Goal: Transaction & Acquisition: Purchase product/service

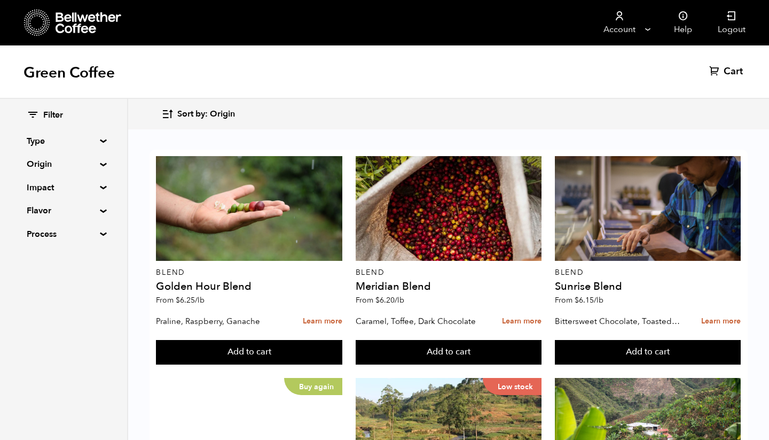
click at [47, 158] on summary "Origin" at bounding box center [64, 164] width 74 height 13
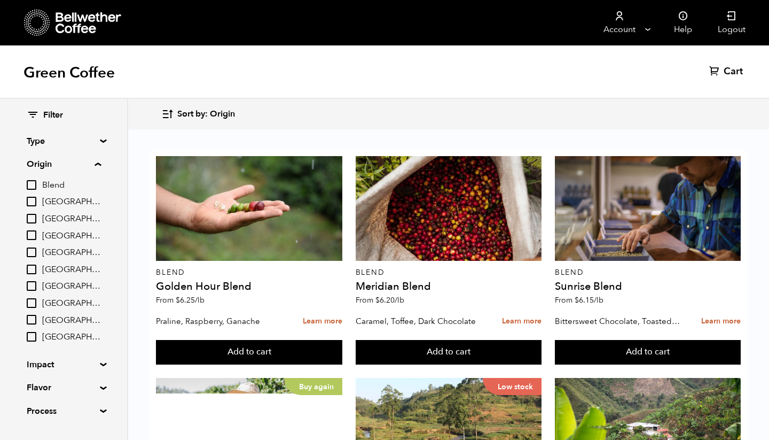
click at [58, 283] on span "[GEOGRAPHIC_DATA]" at bounding box center [71, 286] width 59 height 12
click at [0, 0] on input "[GEOGRAPHIC_DATA]" at bounding box center [0, 0] width 0 height 0
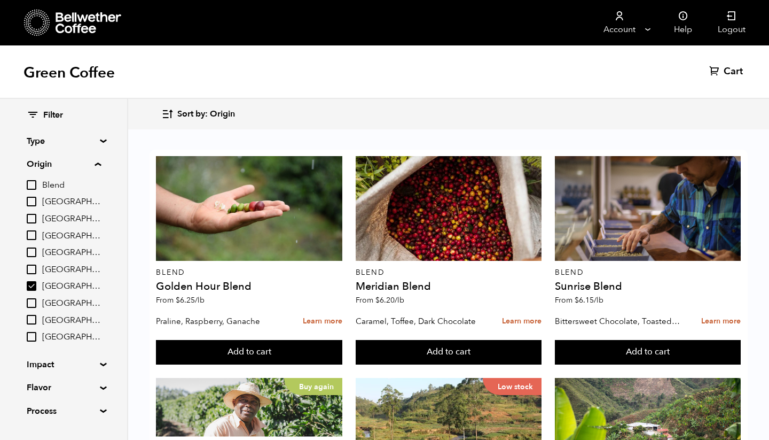
checkbox input "true"
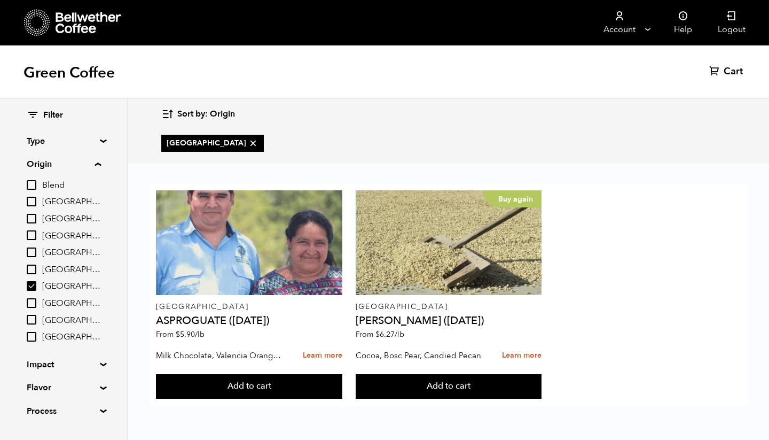
click at [58, 270] on span "[GEOGRAPHIC_DATA]" at bounding box center [71, 270] width 59 height 12
click at [0, 0] on input "[GEOGRAPHIC_DATA]" at bounding box center [0, 0] width 0 height 0
checkbox input "true"
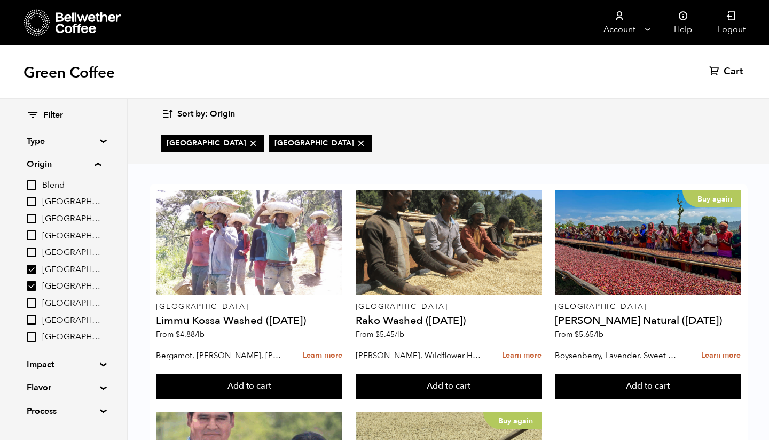
click at [57, 285] on span "[GEOGRAPHIC_DATA]" at bounding box center [71, 286] width 59 height 12
click at [0, 0] on input "[GEOGRAPHIC_DATA]" at bounding box center [0, 0] width 0 height 0
checkbox input "false"
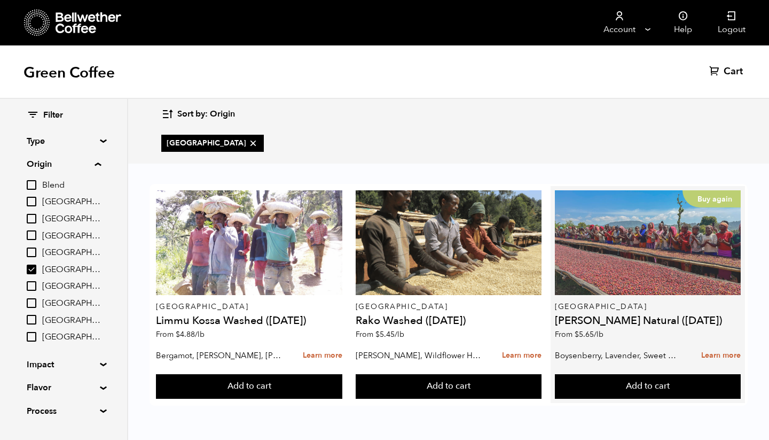
click at [653, 247] on div "Buy again" at bounding box center [648, 242] width 186 height 105
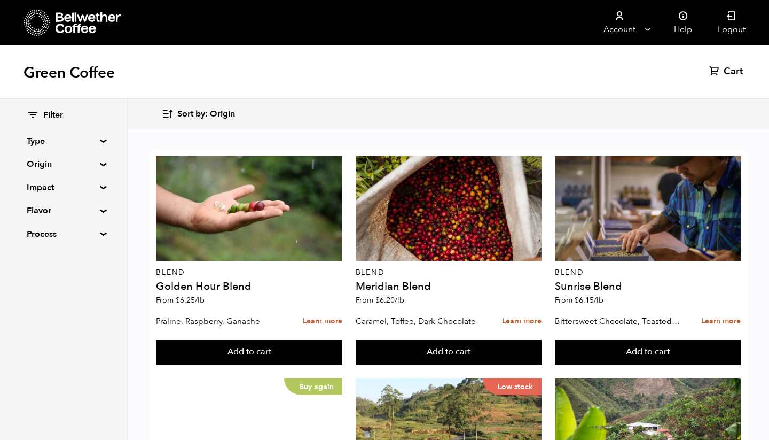
click at [43, 163] on summary "Origin" at bounding box center [64, 164] width 74 height 13
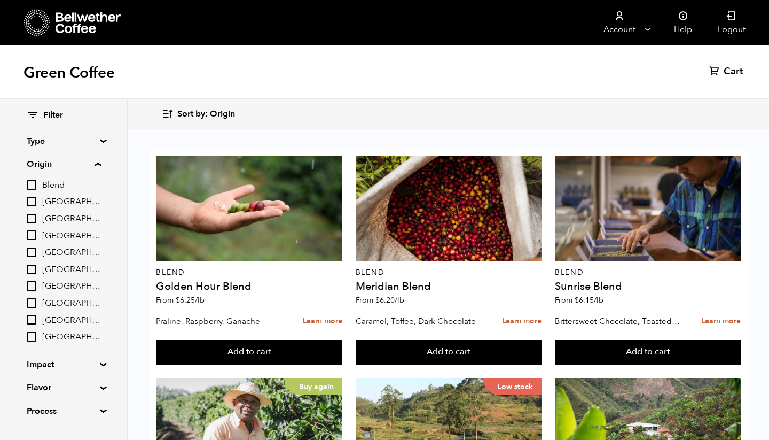
click at [55, 200] on span "Brazil" at bounding box center [71, 202] width 59 height 12
click at [0, 0] on input "Brazil" at bounding box center [0, 0] width 0 height 0
checkbox input "true"
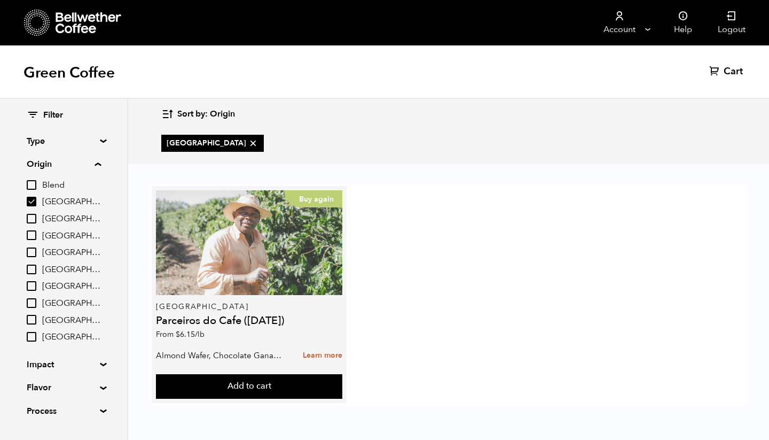
click at [252, 248] on div "Buy again" at bounding box center [249, 242] width 186 height 105
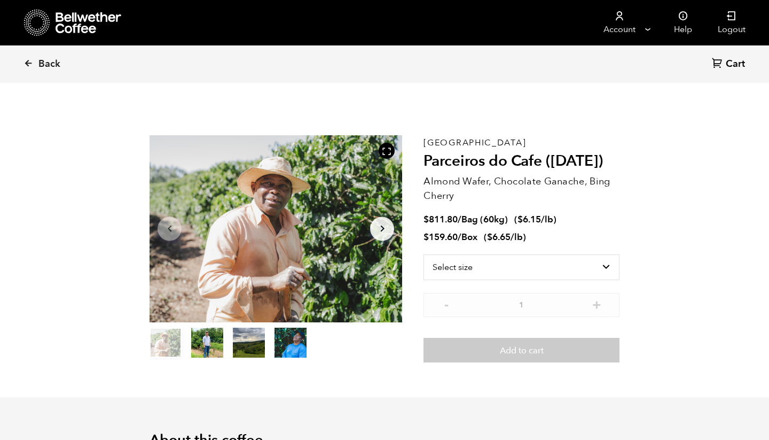
scroll to position [465, 457]
click at [43, 60] on span "Back" at bounding box center [49, 64] width 22 height 13
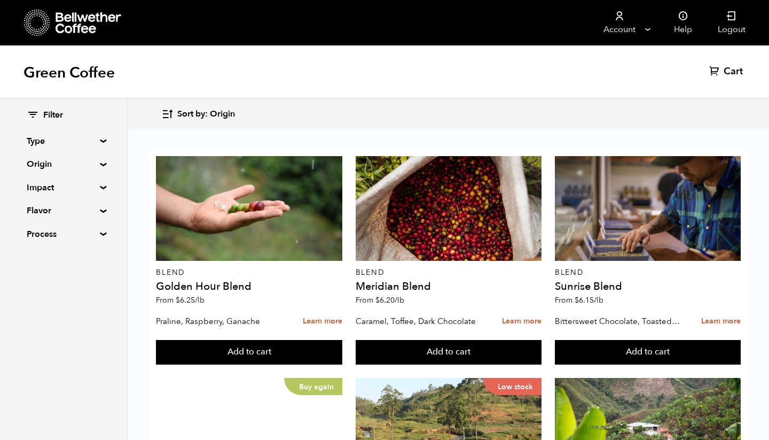
click at [54, 158] on summary "Origin" at bounding box center [64, 164] width 74 height 13
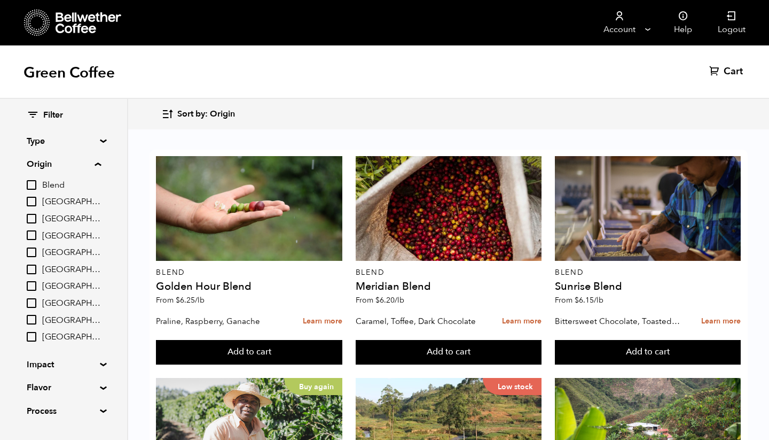
click at [52, 303] on span "[GEOGRAPHIC_DATA]" at bounding box center [71, 304] width 59 height 12
click at [0, 0] on input "[GEOGRAPHIC_DATA]" at bounding box center [0, 0] width 0 height 0
checkbox input "true"
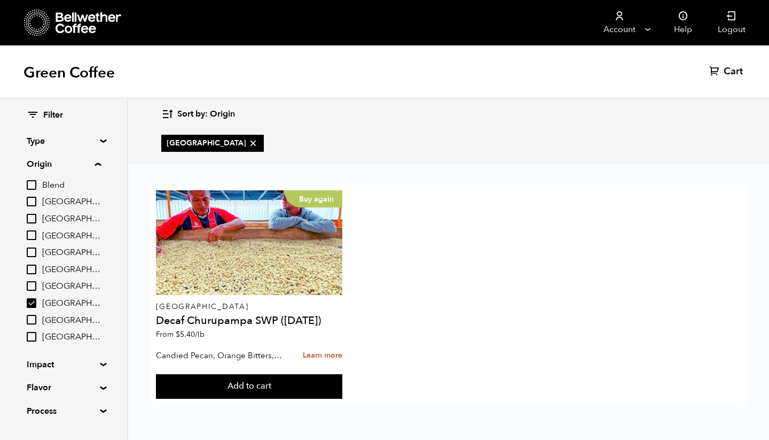
click at [56, 315] on span "[GEOGRAPHIC_DATA]" at bounding box center [71, 321] width 59 height 12
click at [0, 0] on input "[GEOGRAPHIC_DATA]" at bounding box center [0, 0] width 0 height 0
checkbox input "true"
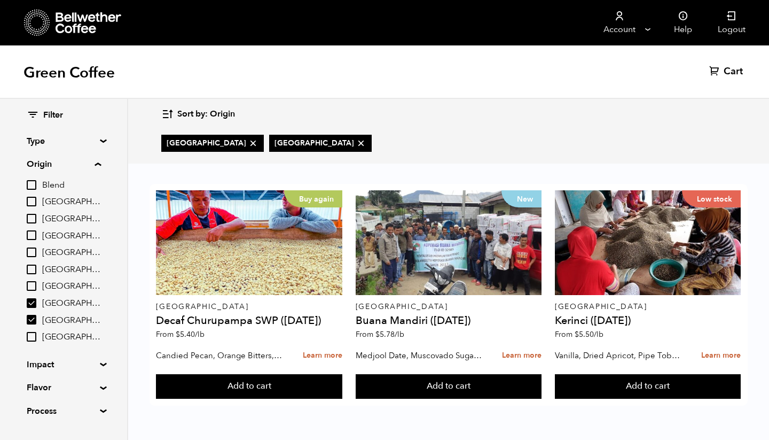
click at [49, 301] on span "[GEOGRAPHIC_DATA]" at bounding box center [71, 304] width 59 height 12
click at [0, 0] on input "[GEOGRAPHIC_DATA]" at bounding box center [0, 0] width 0 height 0
checkbox input "false"
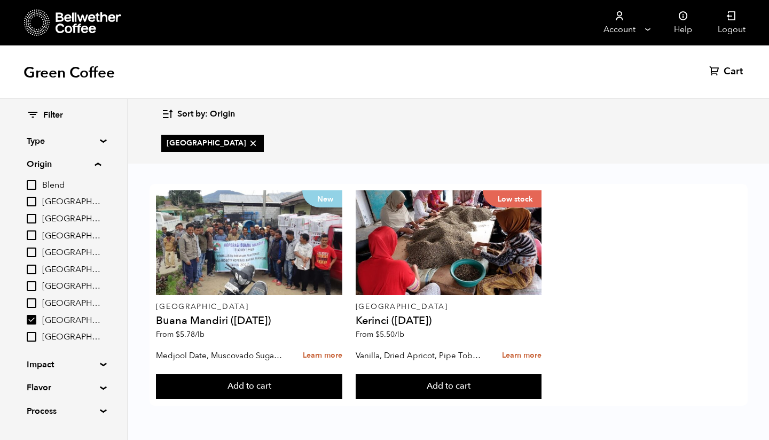
click at [54, 319] on span "[GEOGRAPHIC_DATA]" at bounding box center [71, 321] width 59 height 12
click at [0, 0] on input "[GEOGRAPHIC_DATA]" at bounding box center [0, 0] width 0 height 0
checkbox input "false"
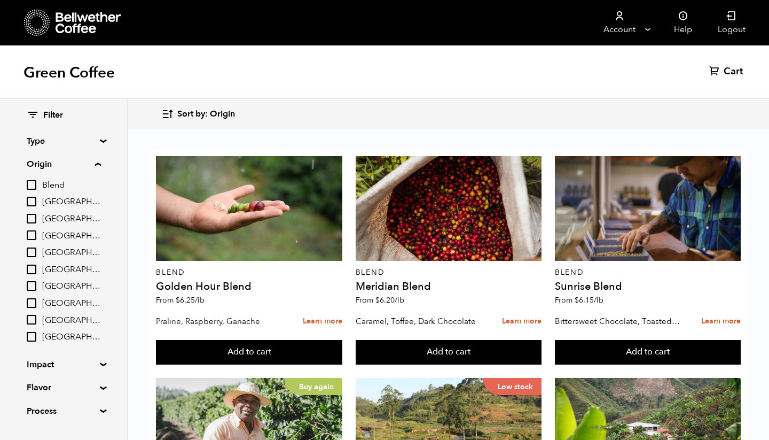
click at [57, 332] on span "[GEOGRAPHIC_DATA]" at bounding box center [71, 337] width 59 height 12
click at [0, 0] on input "[GEOGRAPHIC_DATA]" at bounding box center [0, 0] width 0 height 0
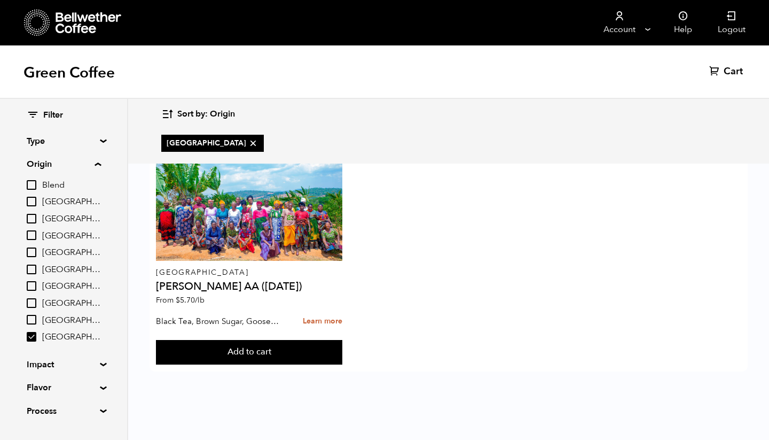
checkbox input "true"
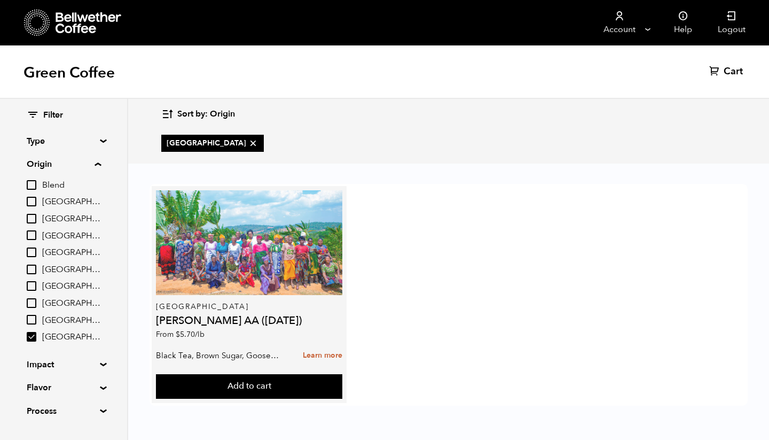
click at [240, 241] on div at bounding box center [249, 242] width 186 height 105
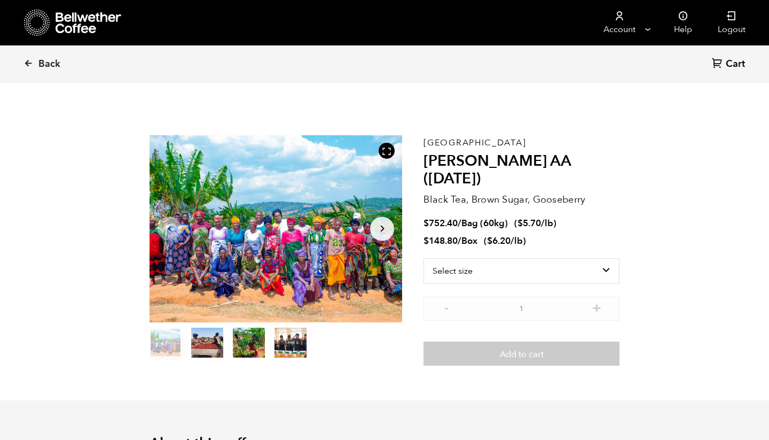
scroll to position [465, 457]
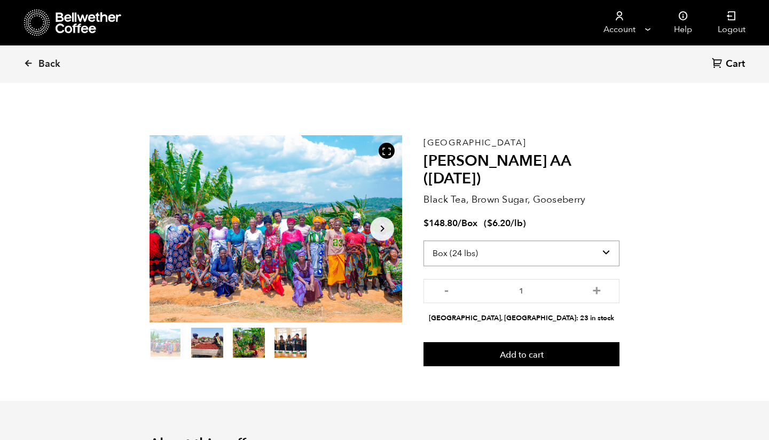
select select "bag-3"
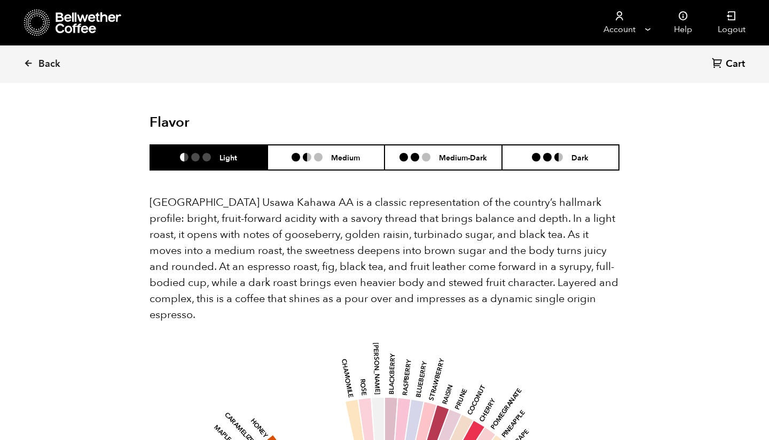
scroll to position [712, 0]
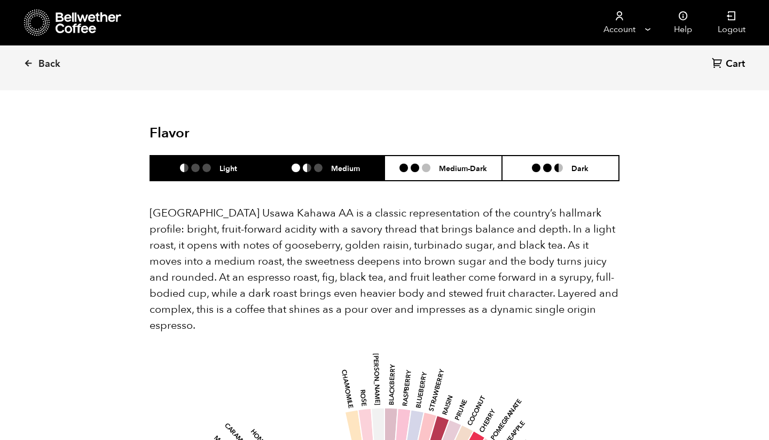
click at [338, 163] on h6 "Medium" at bounding box center [345, 167] width 29 height 9
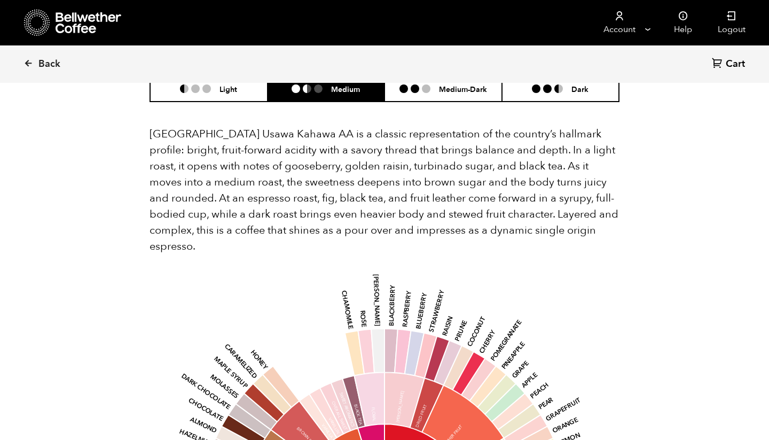
scroll to position [718, 0]
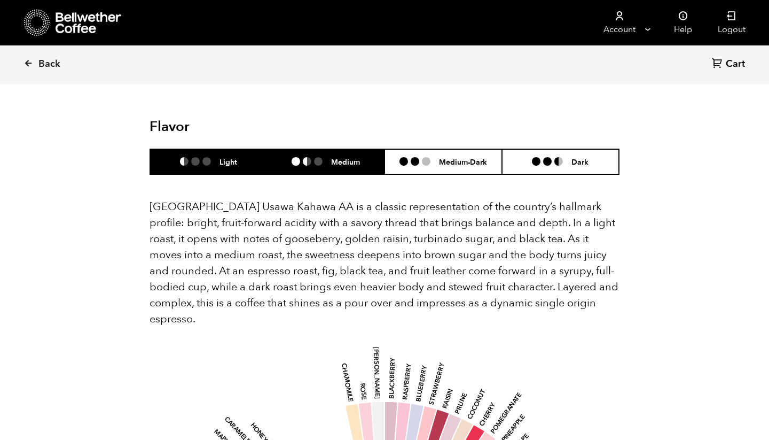
click at [234, 149] on li "Light" at bounding box center [209, 161] width 118 height 25
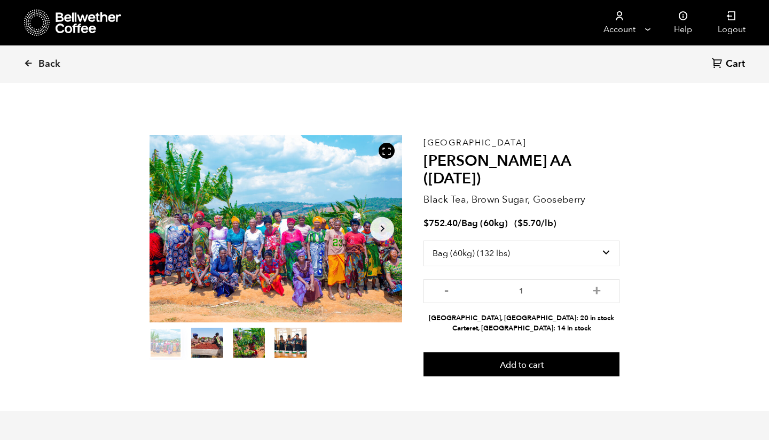
scroll to position [0, 0]
click at [45, 64] on span "Back" at bounding box center [49, 64] width 22 height 13
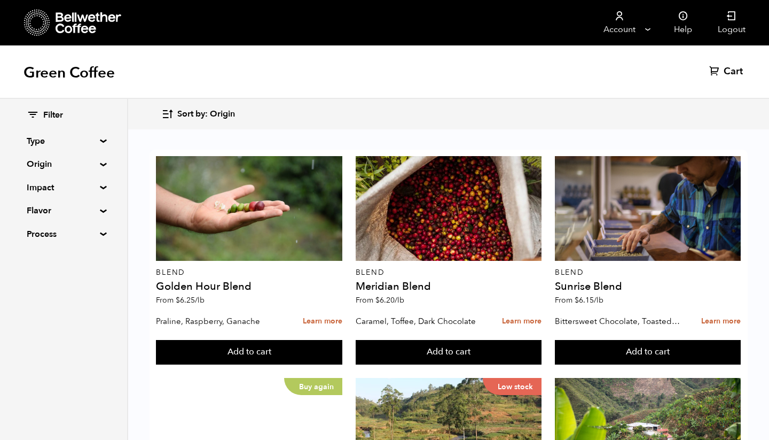
click at [56, 157] on div "Filter Type Blend Single Origin Decaf Seasonal Year Round Origin Blend [GEOGRAP…" at bounding box center [64, 174] width 74 height 131
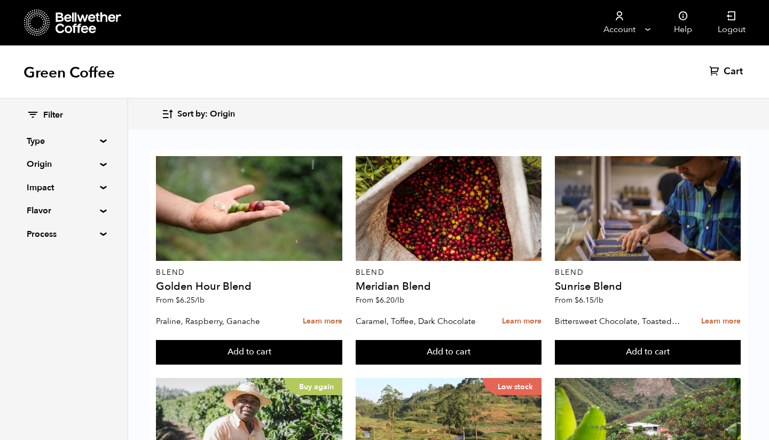
click at [43, 166] on summary "Origin" at bounding box center [64, 164] width 74 height 13
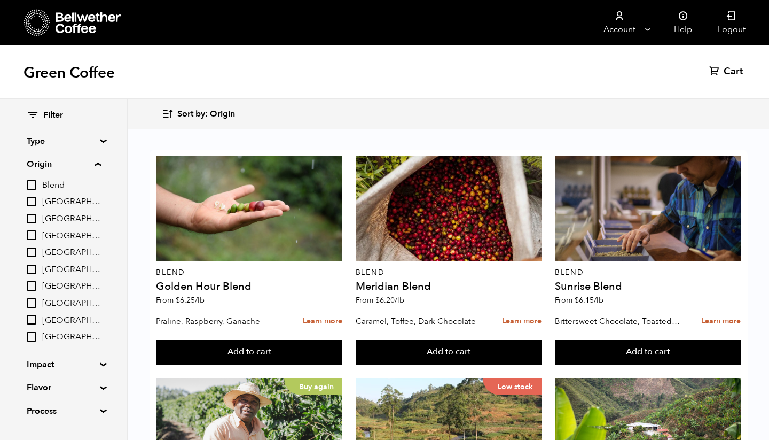
click at [57, 216] on span "[GEOGRAPHIC_DATA]" at bounding box center [71, 219] width 59 height 12
click at [0, 0] on input "[GEOGRAPHIC_DATA]" at bounding box center [0, 0] width 0 height 0
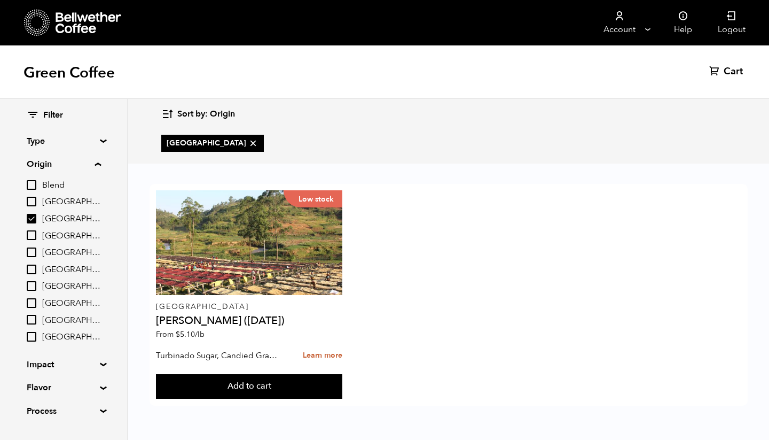
click at [57, 216] on span "[GEOGRAPHIC_DATA]" at bounding box center [71, 219] width 59 height 12
click at [0, 0] on input "[GEOGRAPHIC_DATA]" at bounding box center [0, 0] width 0 height 0
checkbox input "false"
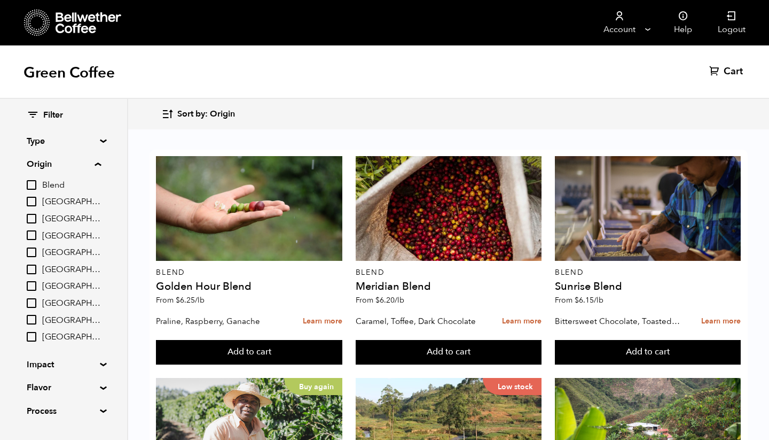
click at [60, 254] on span "[GEOGRAPHIC_DATA]" at bounding box center [71, 253] width 59 height 12
click at [0, 0] on input "[GEOGRAPHIC_DATA]" at bounding box center [0, 0] width 0 height 0
checkbox input "true"
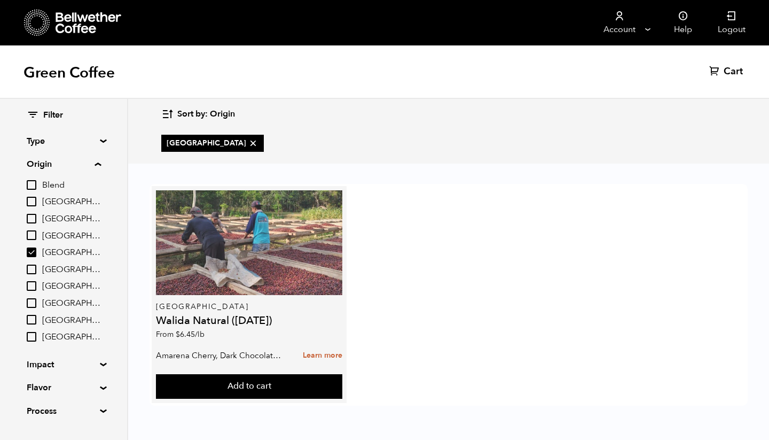
click at [273, 254] on div at bounding box center [249, 242] width 186 height 105
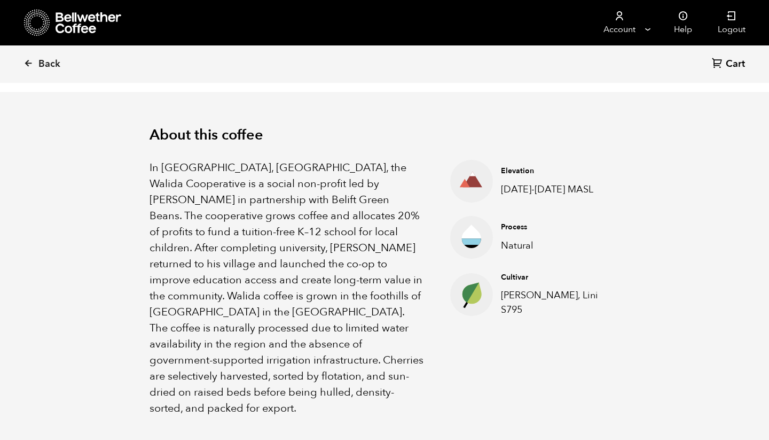
scroll to position [308, 0]
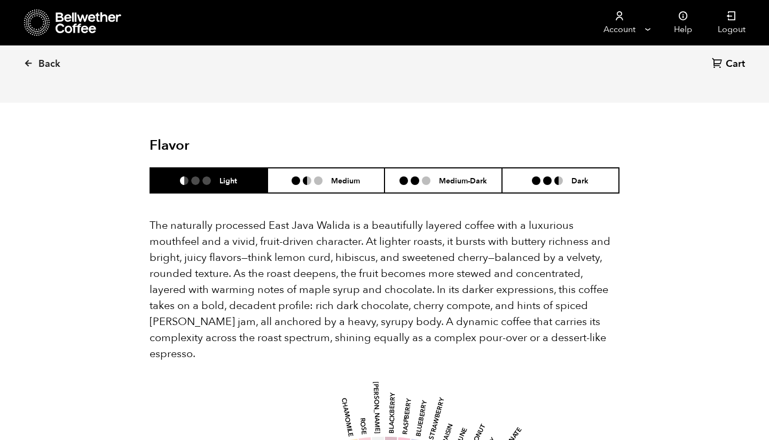
click at [106, 300] on div "Back Cart (0) Item 1 of 4 Arrow Left Arrow Right item 0 item 1 item 2 item 3 It…" at bounding box center [384, 305] width 769 height 1782
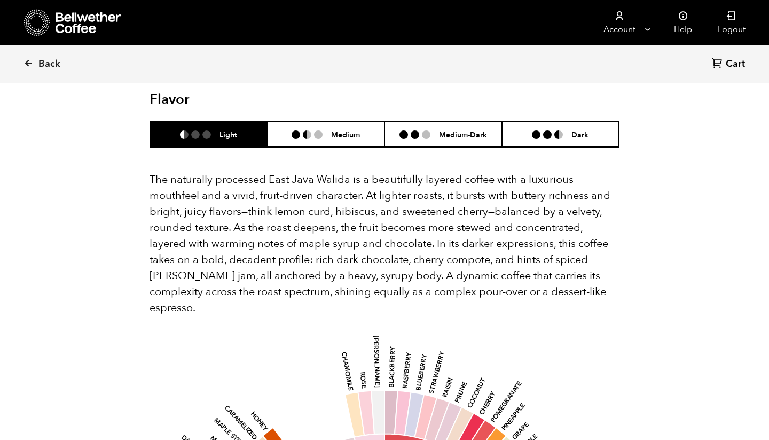
scroll to position [691, 0]
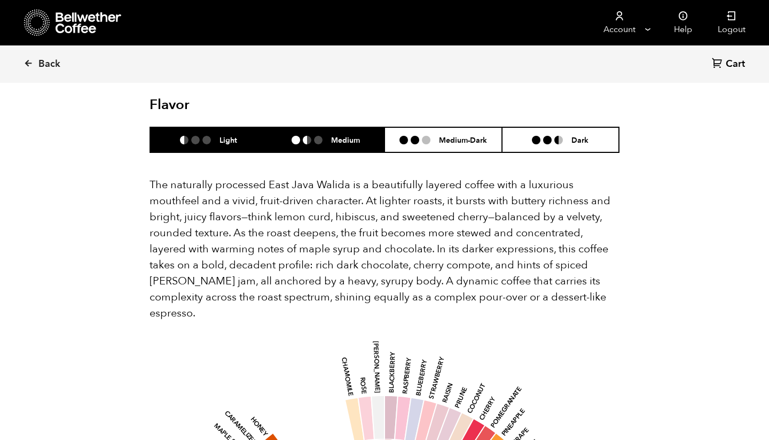
click at [314, 136] on ul at bounding box center [312, 140] width 40 height 9
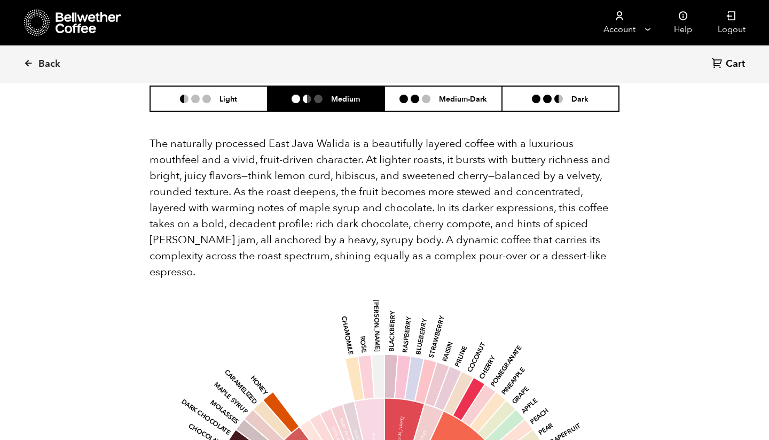
scroll to position [732, 0]
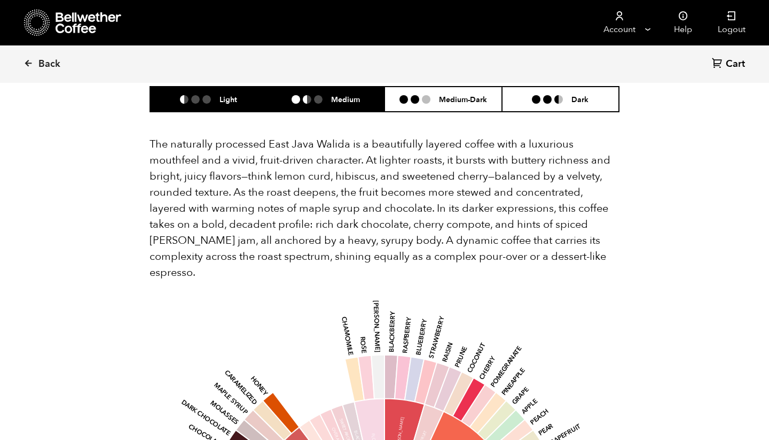
click at [230, 95] on h6 "Light" at bounding box center [229, 99] width 18 height 9
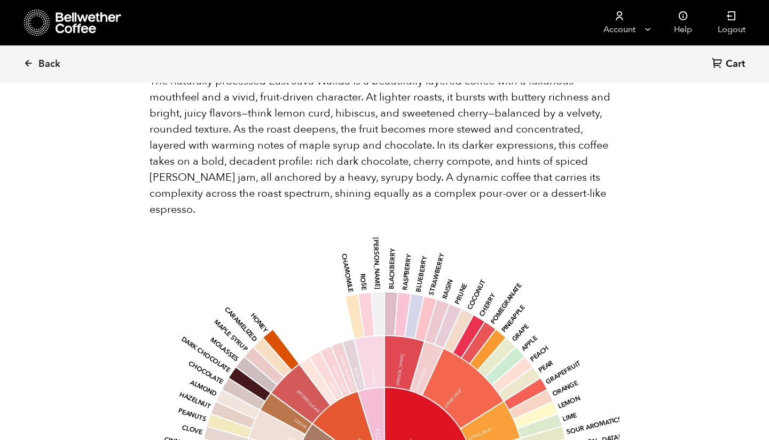
scroll to position [786, 0]
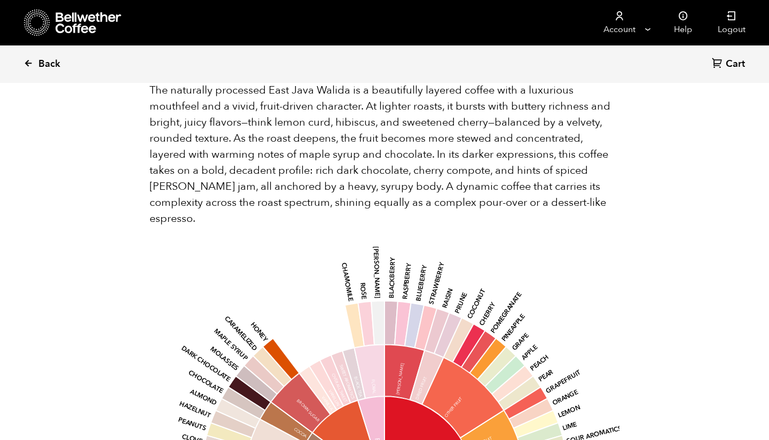
click at [26, 59] on icon at bounding box center [29, 63] width 10 height 10
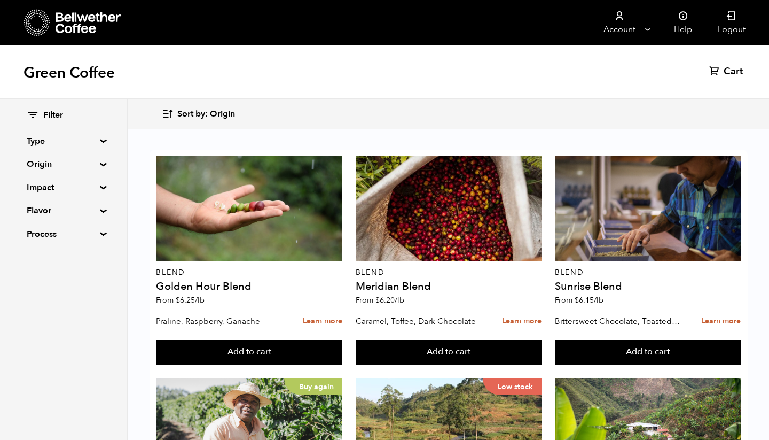
click at [52, 164] on summary "Origin" at bounding box center [64, 164] width 74 height 13
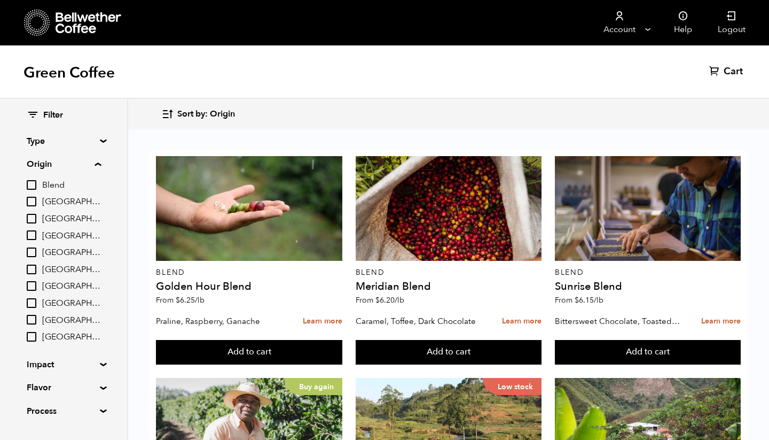
click at [62, 318] on span "[GEOGRAPHIC_DATA]" at bounding box center [71, 321] width 59 height 12
click at [0, 0] on input "[GEOGRAPHIC_DATA]" at bounding box center [0, 0] width 0 height 0
checkbox input "true"
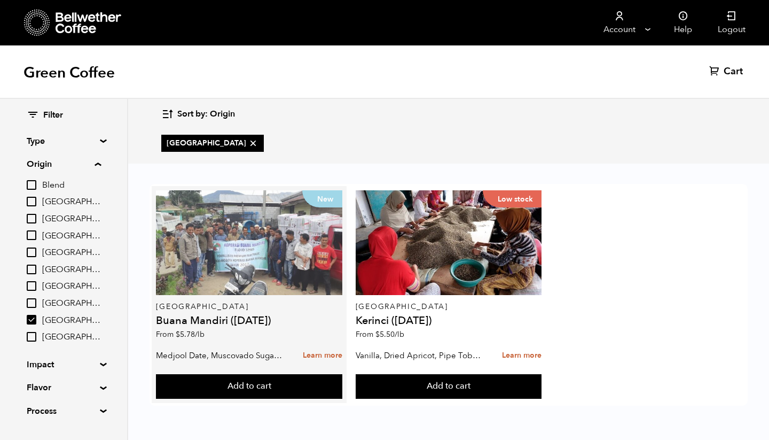
click at [241, 243] on div "New" at bounding box center [249, 242] width 186 height 105
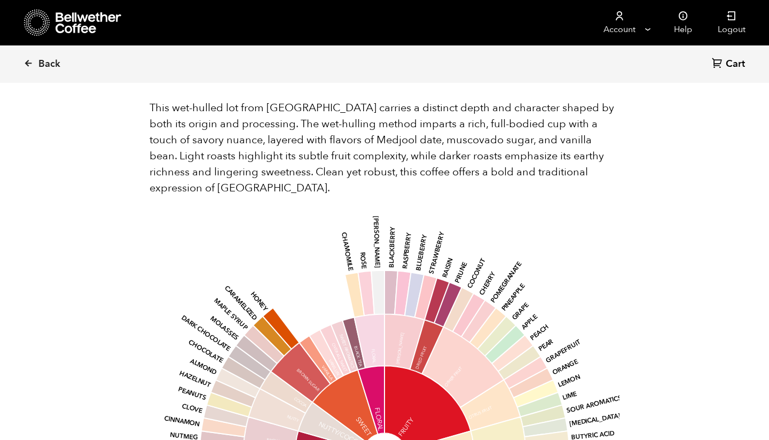
scroll to position [802, 0]
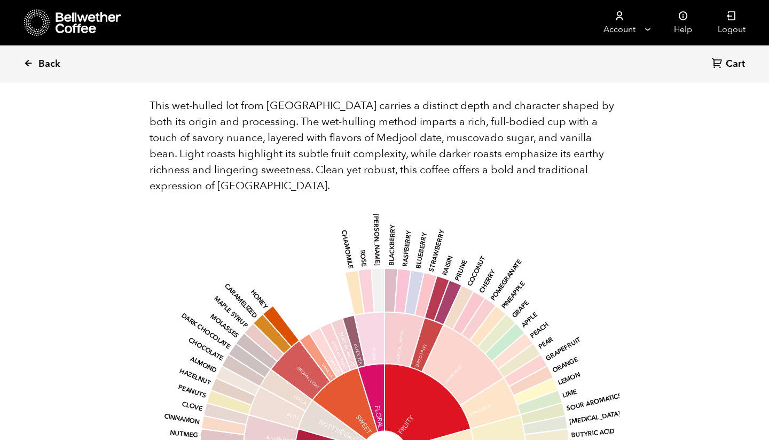
click at [28, 61] on icon at bounding box center [29, 63] width 10 height 10
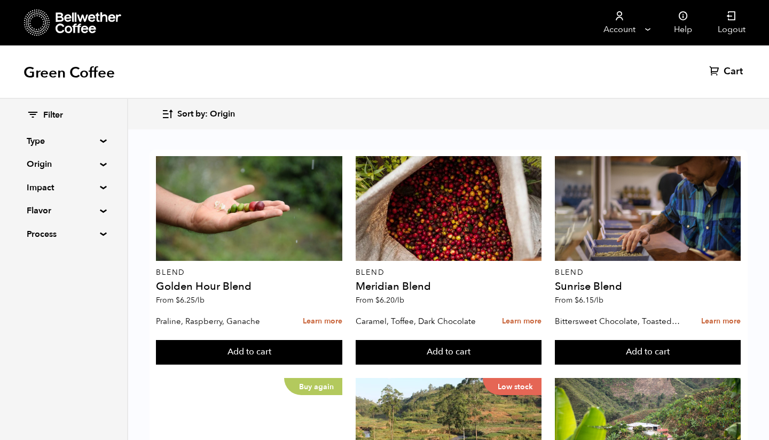
scroll to position [176, 0]
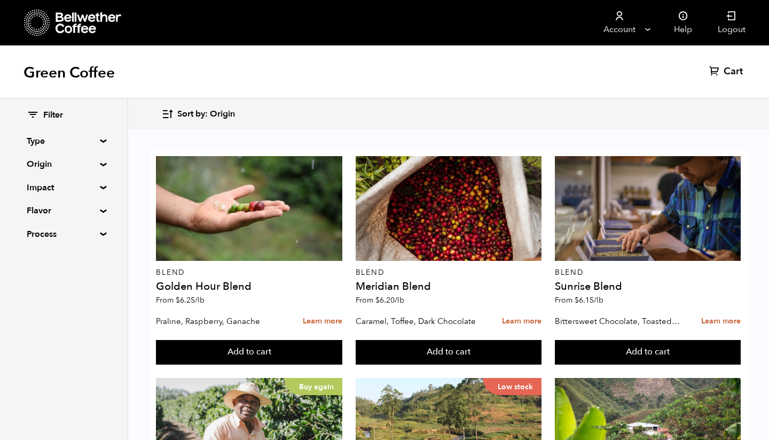
click at [73, 165] on summary "Origin" at bounding box center [64, 164] width 74 height 13
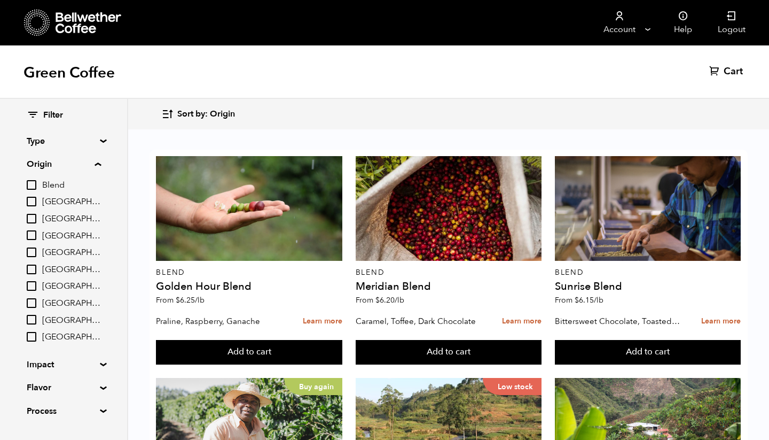
click at [55, 219] on span "[GEOGRAPHIC_DATA]" at bounding box center [71, 219] width 59 height 12
click at [0, 0] on input "[GEOGRAPHIC_DATA]" at bounding box center [0, 0] width 0 height 0
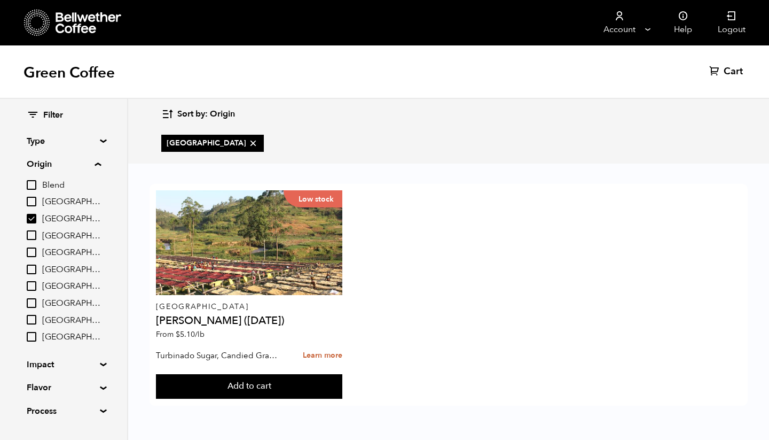
click at [55, 219] on span "[GEOGRAPHIC_DATA]" at bounding box center [71, 219] width 59 height 12
click at [0, 0] on input "[GEOGRAPHIC_DATA]" at bounding box center [0, 0] width 0 height 0
checkbox input "false"
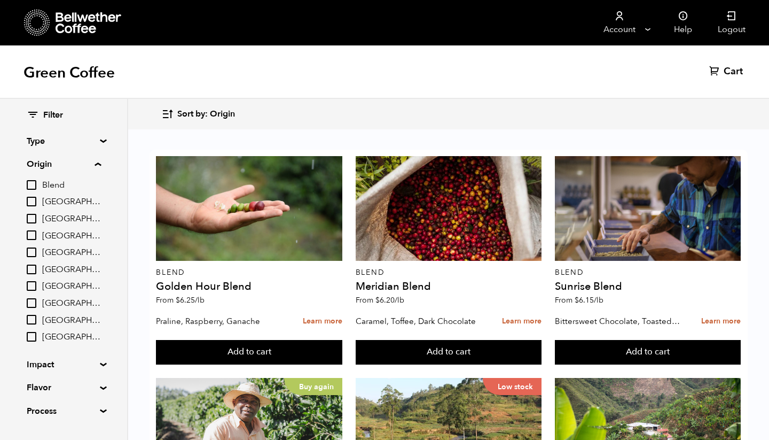
click at [61, 320] on span "[GEOGRAPHIC_DATA]" at bounding box center [71, 321] width 59 height 12
click at [0, 0] on input "[GEOGRAPHIC_DATA]" at bounding box center [0, 0] width 0 height 0
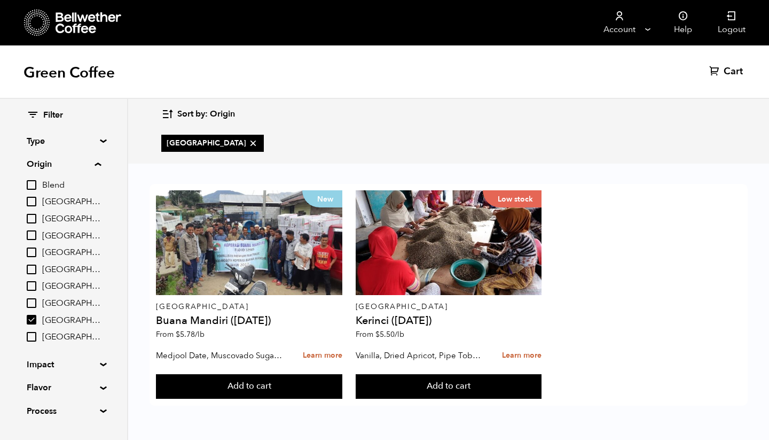
click at [62, 318] on span "[GEOGRAPHIC_DATA]" at bounding box center [71, 321] width 59 height 12
click at [0, 0] on input "[GEOGRAPHIC_DATA]" at bounding box center [0, 0] width 0 height 0
checkbox input "false"
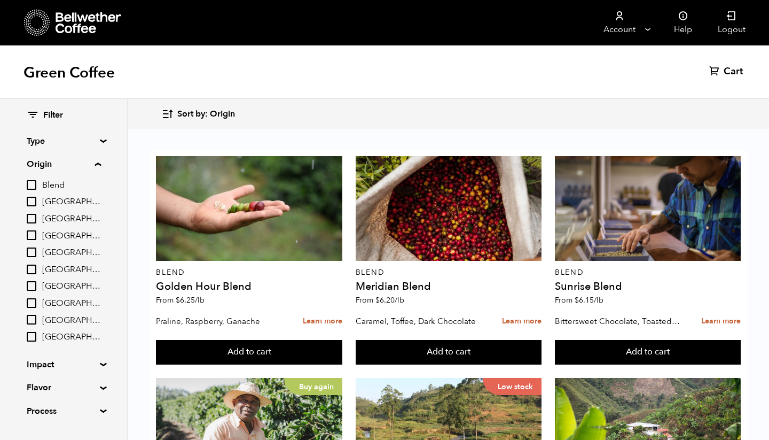
click at [69, 333] on span "[GEOGRAPHIC_DATA]" at bounding box center [71, 337] width 59 height 12
click at [0, 0] on input "[GEOGRAPHIC_DATA]" at bounding box center [0, 0] width 0 height 0
checkbox input "true"
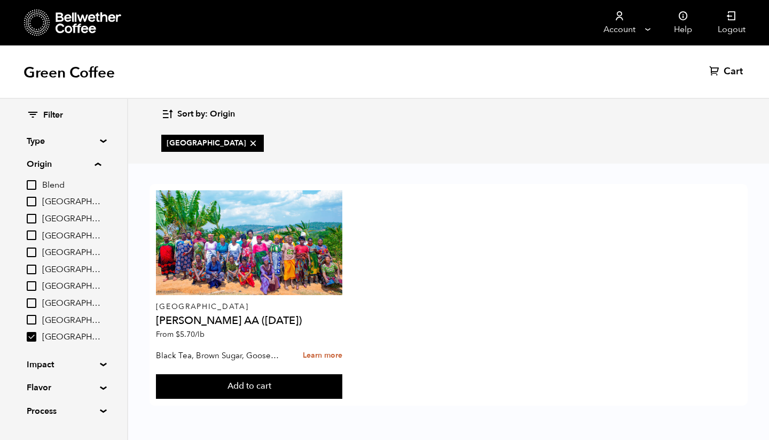
click at [62, 247] on span "[GEOGRAPHIC_DATA]" at bounding box center [71, 253] width 59 height 12
click at [0, 0] on input "[GEOGRAPHIC_DATA]" at bounding box center [0, 0] width 0 height 0
checkbox input "true"
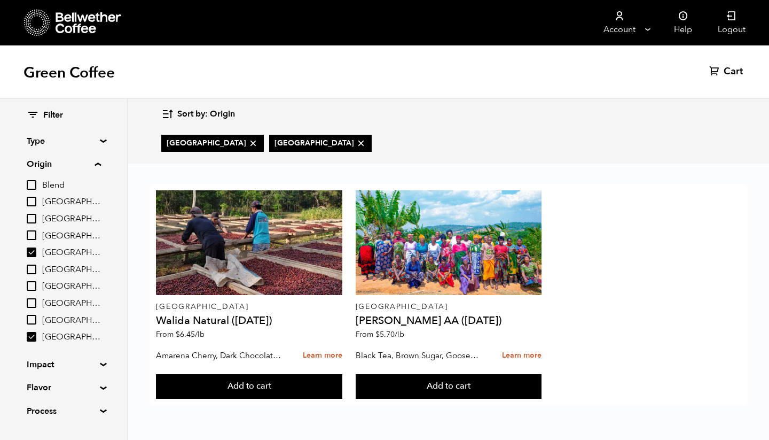
click at [607, 192] on div "East Java Walida Natural ([DATE]) From $ 6.45 /[PERSON_NAME] Cherry, Dark Choco…" at bounding box center [449, 295] width 598 height 222
